Goal: Contribute content

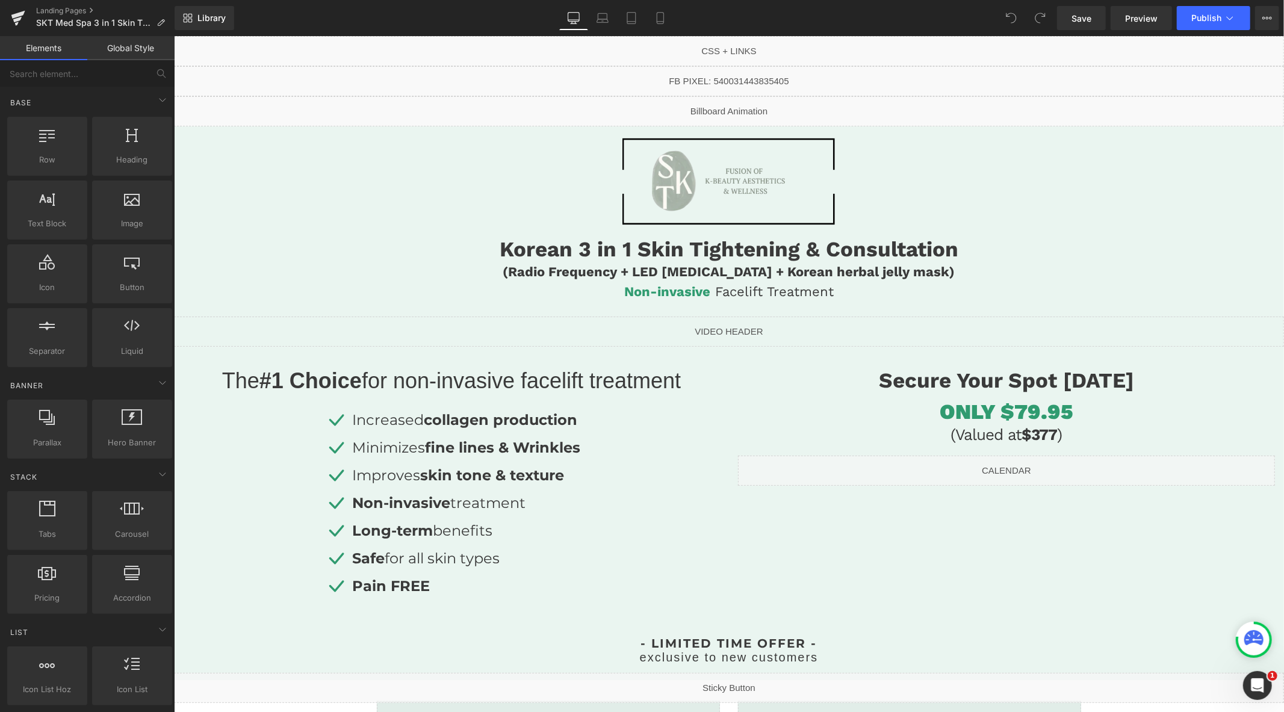
click at [740, 105] on div "Liquid" at bounding box center [728, 111] width 1110 height 30
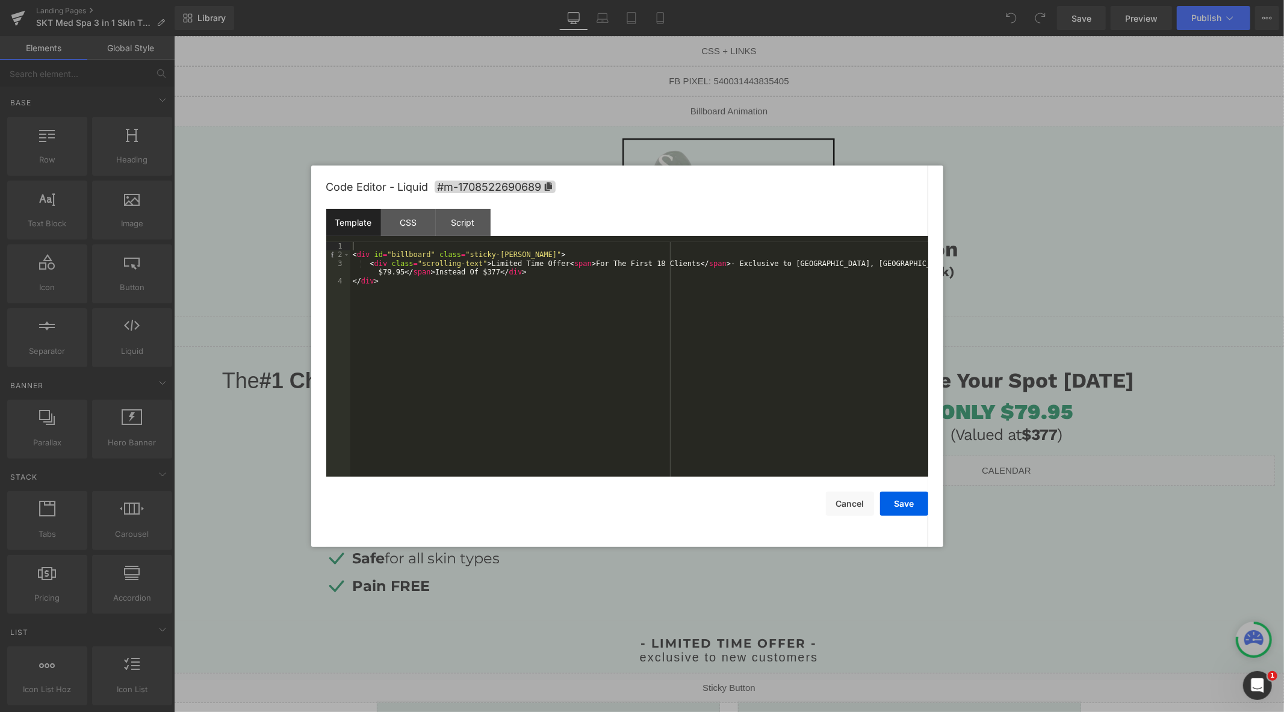
click at [489, 275] on div "< div id = "billboard" class = "sticky-[PERSON_NAME]" > < div class = "scrollin…" at bounding box center [639, 368] width 578 height 252
drag, startPoint x: 901, startPoint y: 509, endPoint x: 919, endPoint y: 506, distance: 17.7
click at [905, 508] on button "Save" at bounding box center [904, 504] width 48 height 24
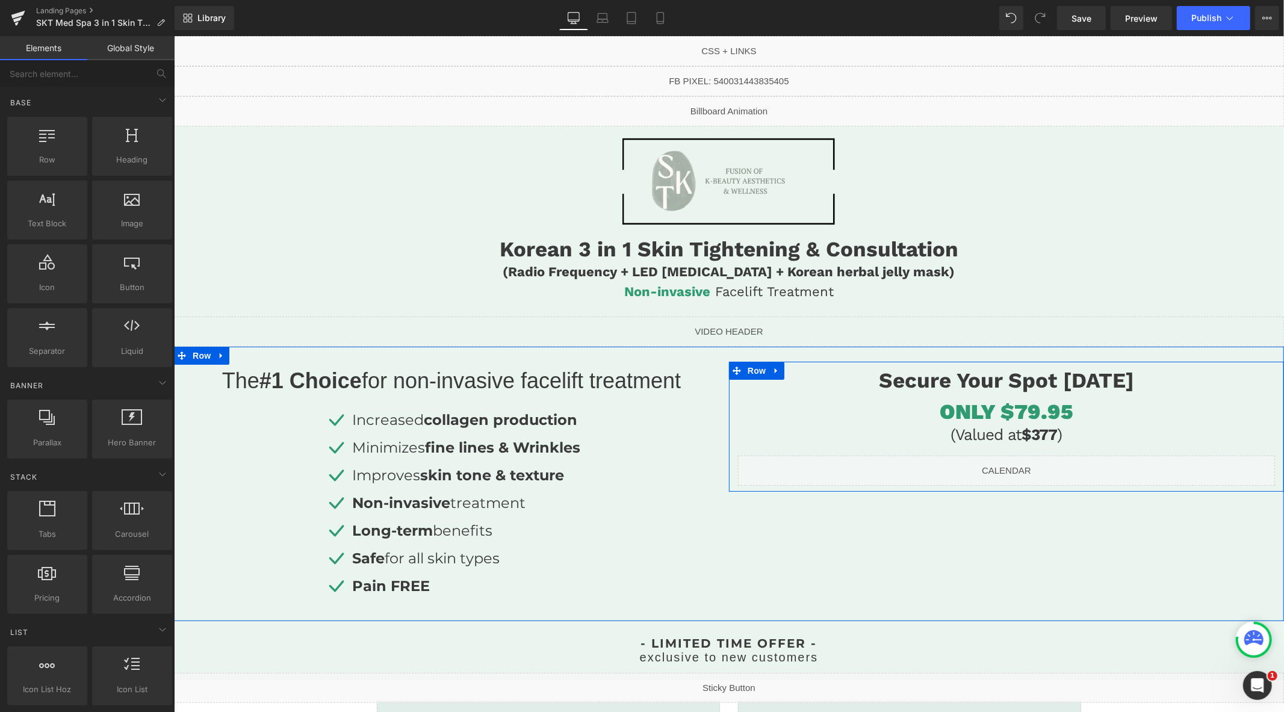
click at [1036, 438] on h3 "(Valued at $377 )" at bounding box center [1006, 434] width 537 height 23
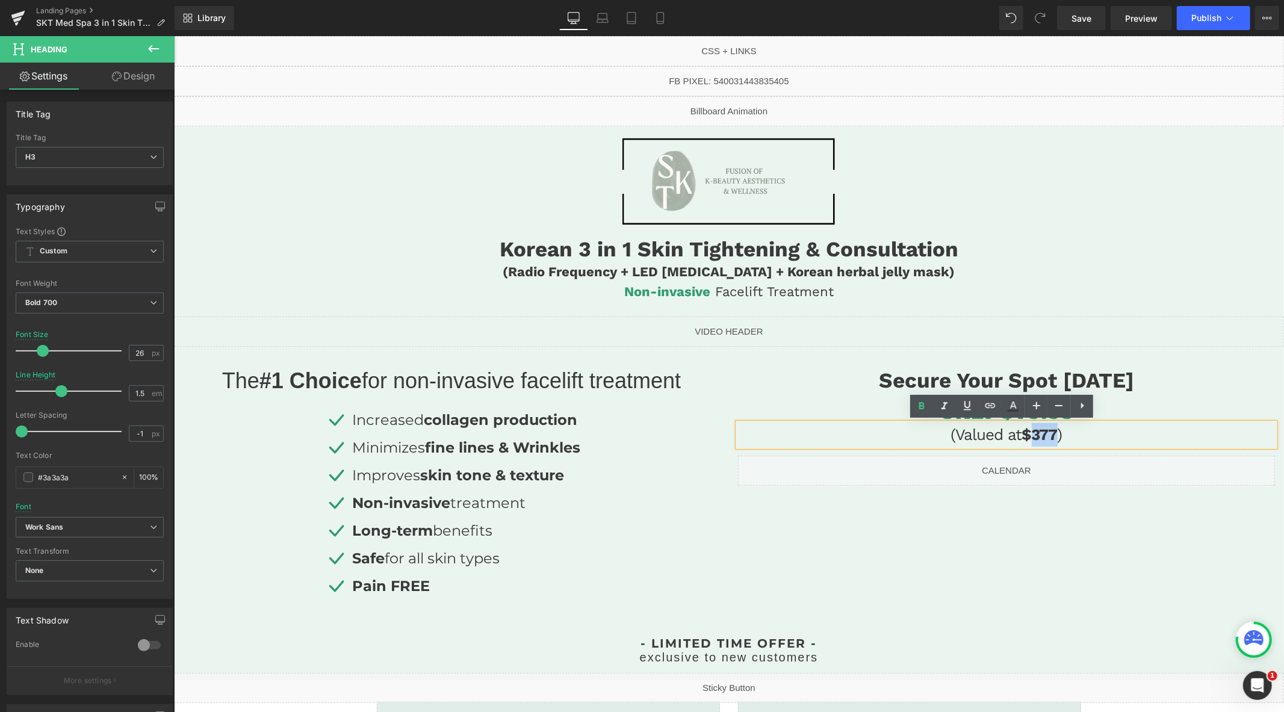
drag, startPoint x: 1052, startPoint y: 437, endPoint x: 1030, endPoint y: 437, distance: 21.7
click at [1030, 437] on h3 "(Valued at $377 )" at bounding box center [1006, 434] width 537 height 23
click at [1051, 543] on div "The #1 Choice for non-invasive facelift treatment Heading Row Icon Increased co…" at bounding box center [728, 483] width 1110 height 274
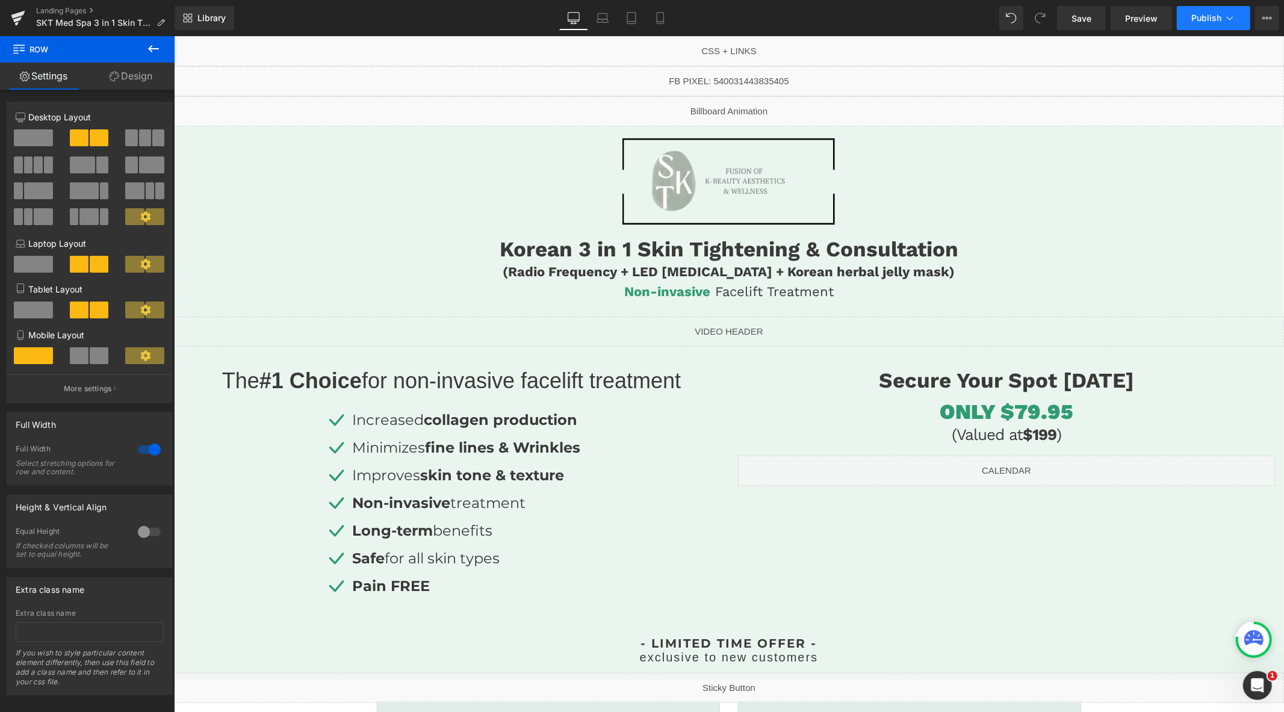
click at [1197, 13] on span "Publish" at bounding box center [1207, 18] width 30 height 10
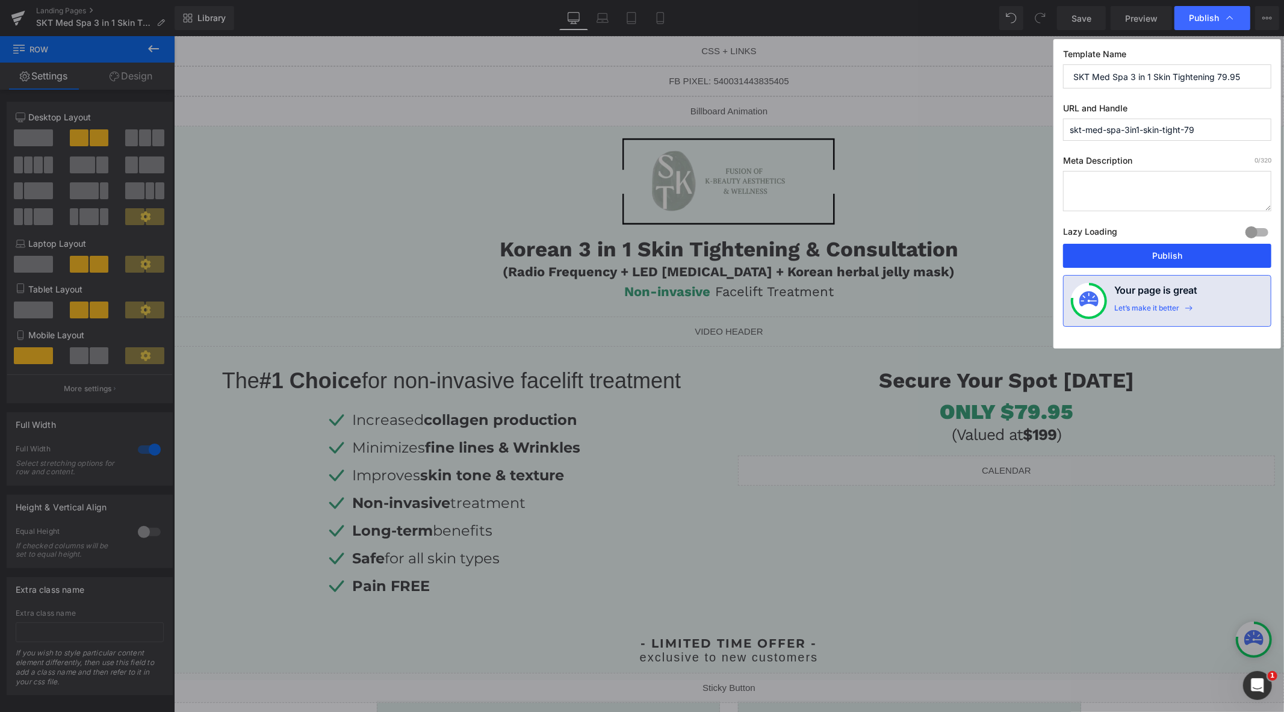
click at [1142, 260] on button "Publish" at bounding box center [1167, 256] width 208 height 24
